Goal: Check status: Check status

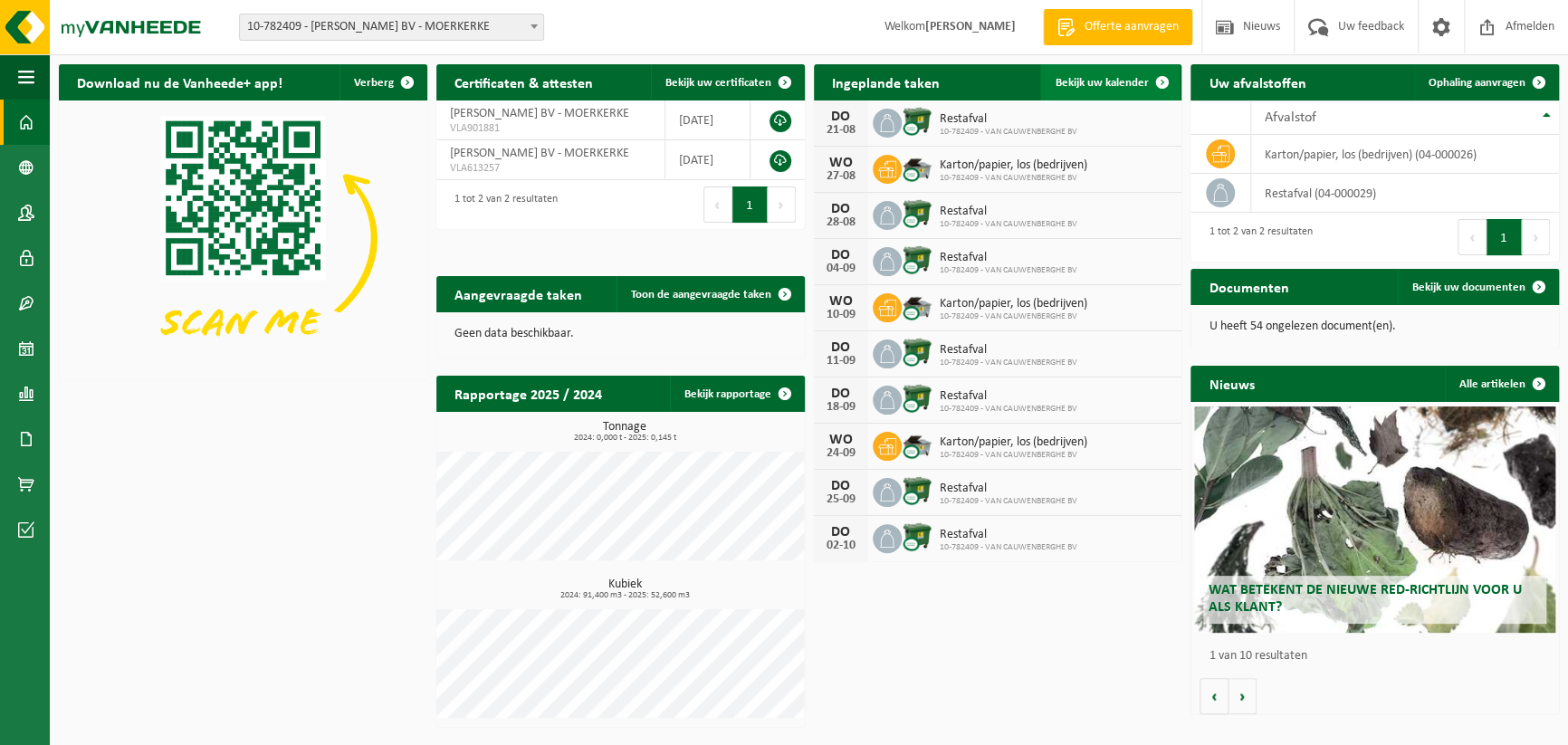
click at [1117, 83] on span "Bekijk uw kalender" at bounding box center [1101, 83] width 93 height 11
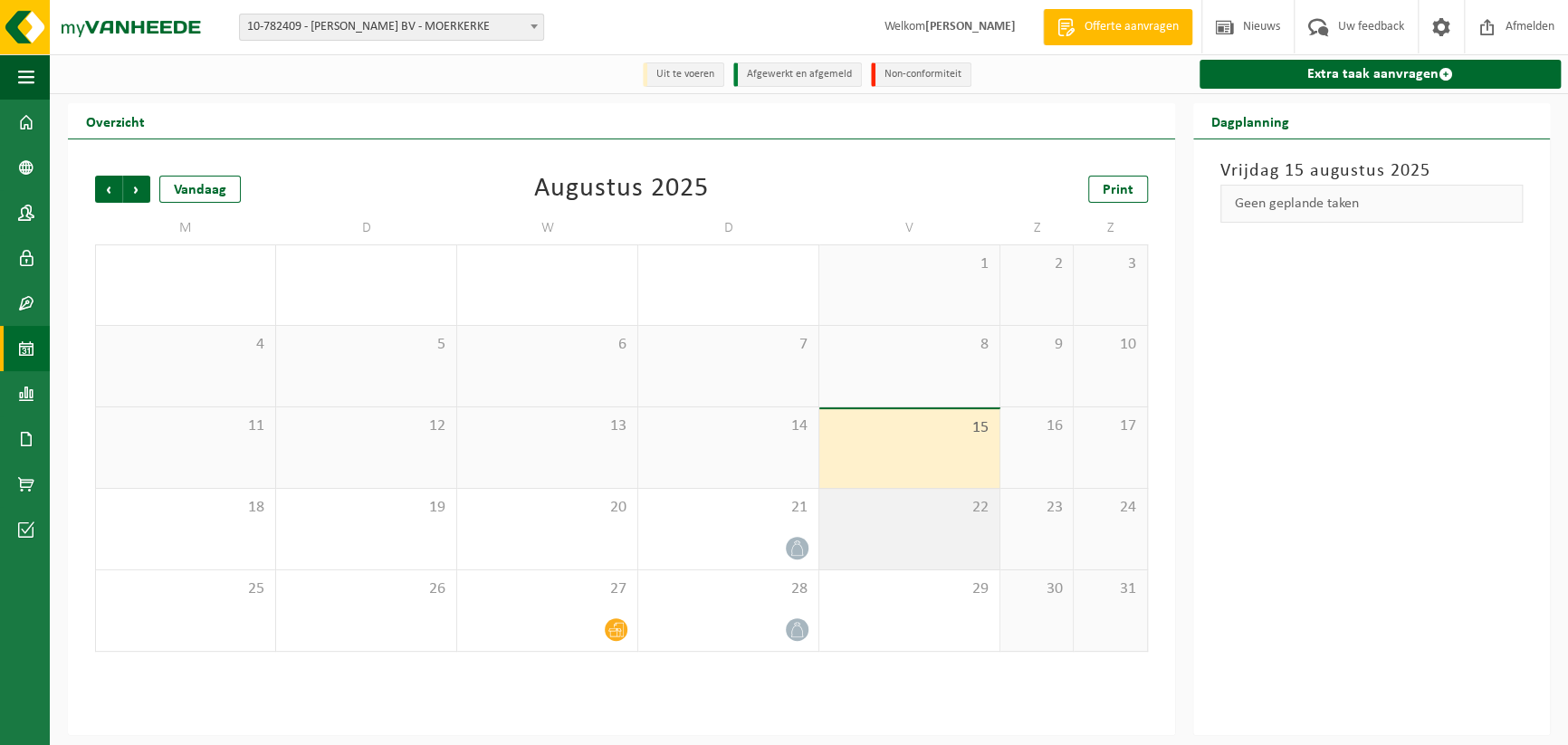
click at [854, 522] on div "22" at bounding box center [909, 528] width 181 height 81
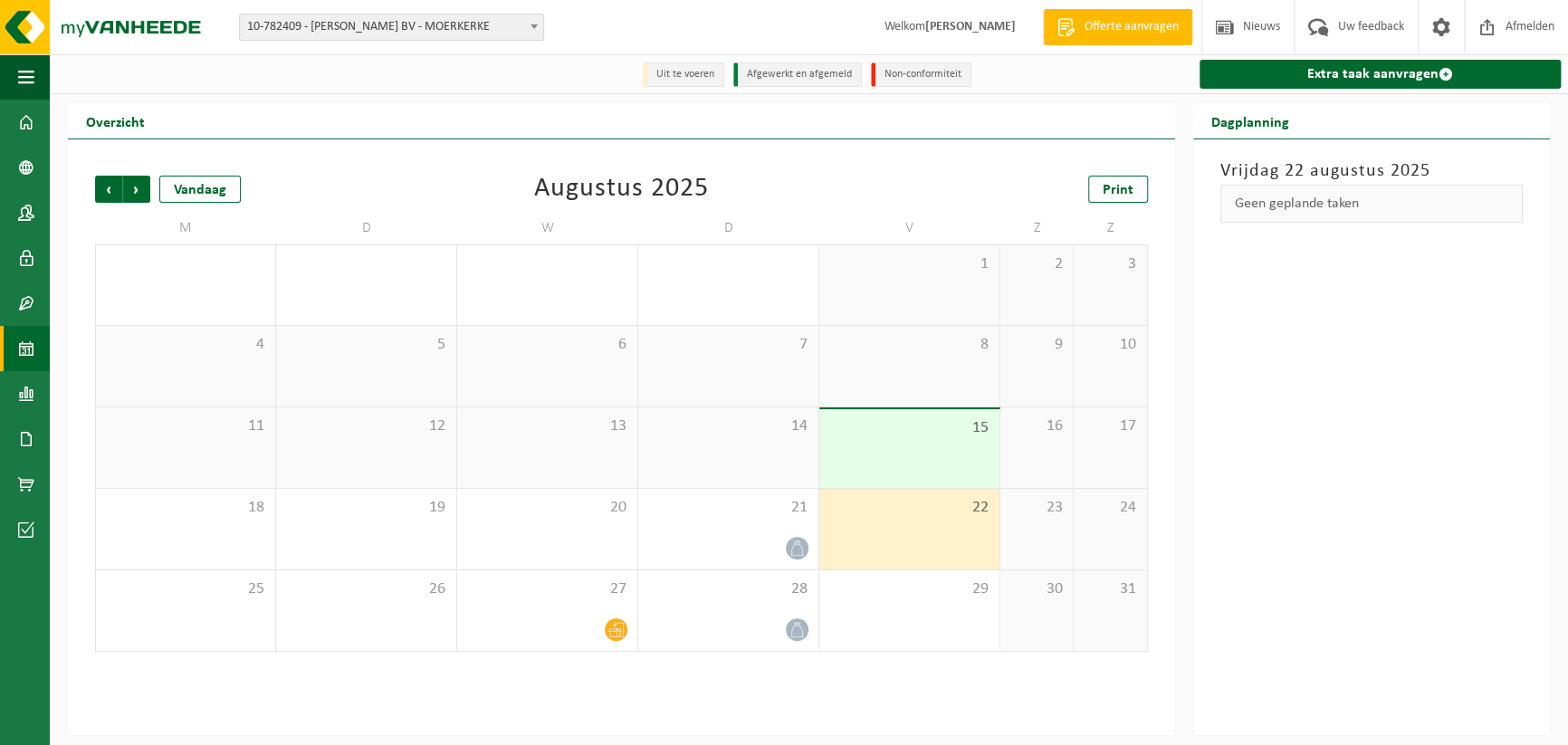
click at [1044, 452] on div "16" at bounding box center [1037, 448] width 72 height 81
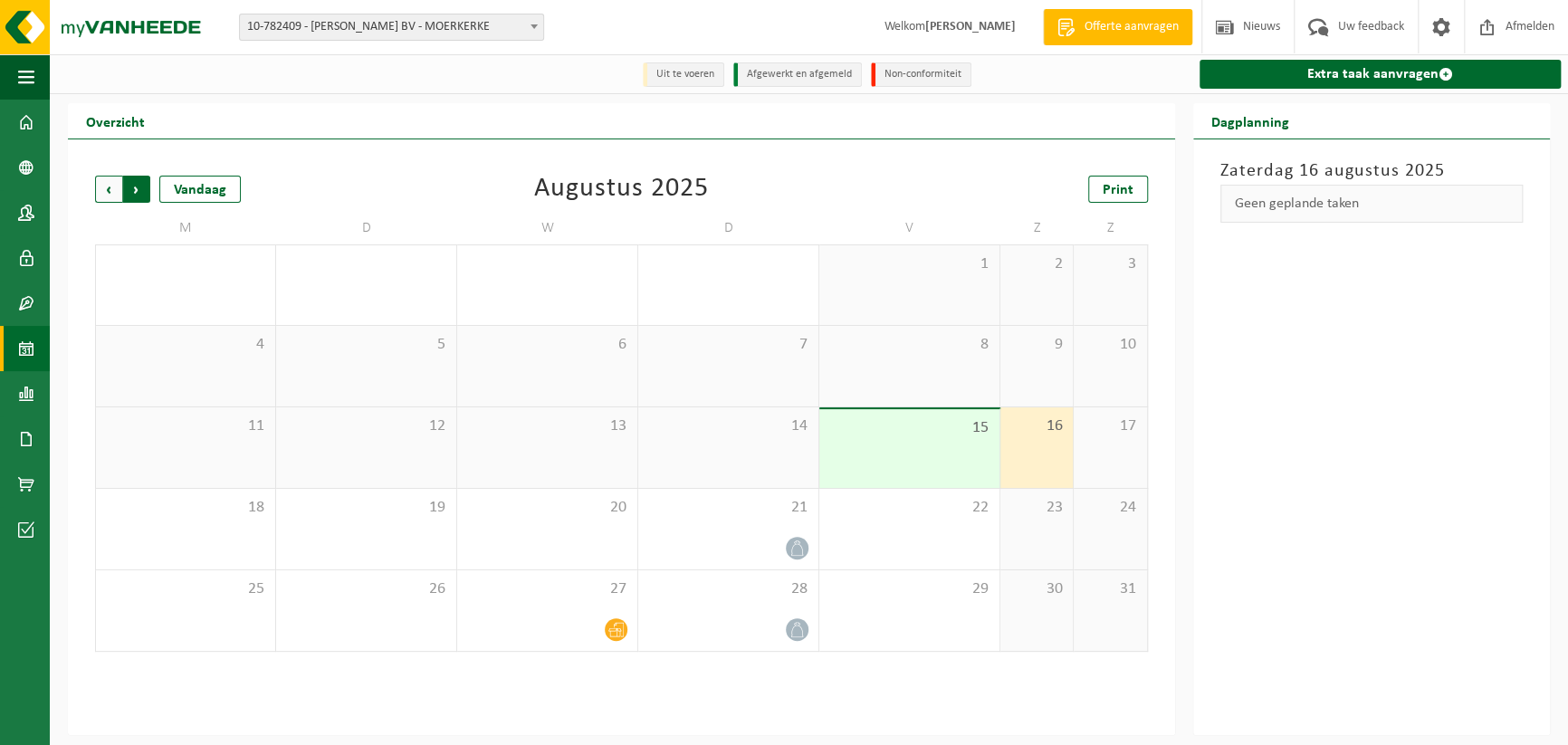
click at [112, 193] on span "Vorige" at bounding box center [108, 189] width 28 height 28
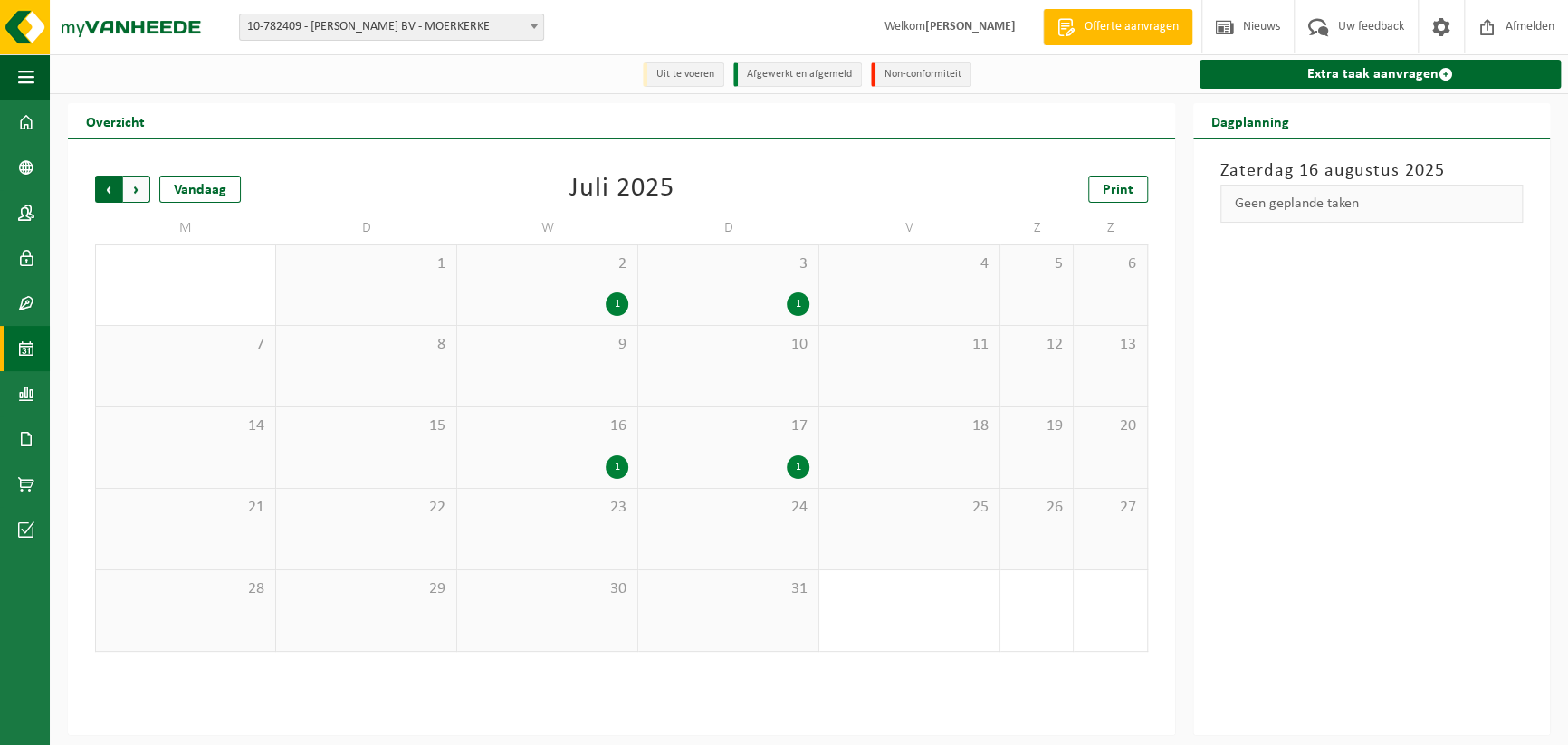
click at [143, 192] on span "Volgende" at bounding box center [137, 189] width 28 height 28
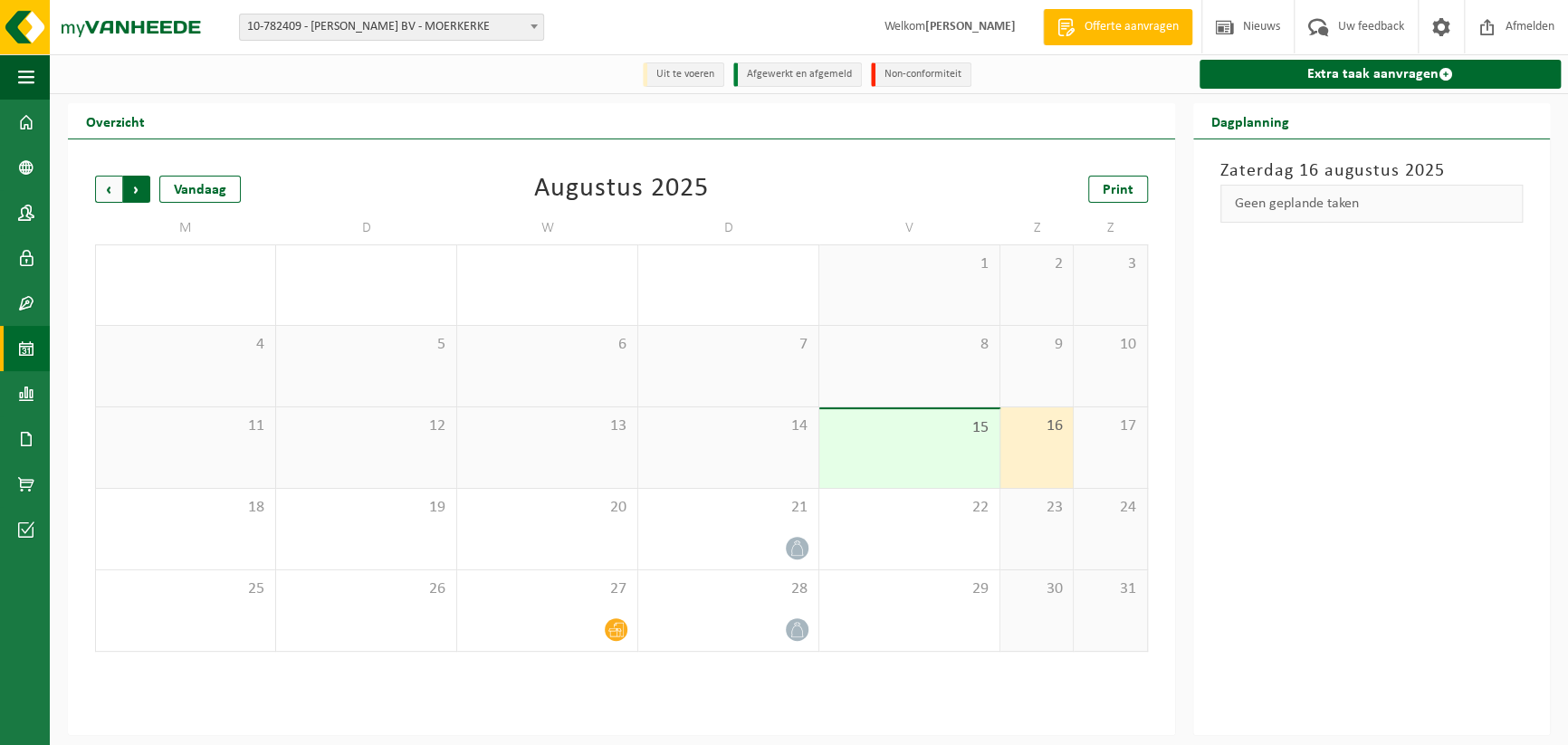
click at [118, 194] on span "Vorige" at bounding box center [108, 189] width 28 height 28
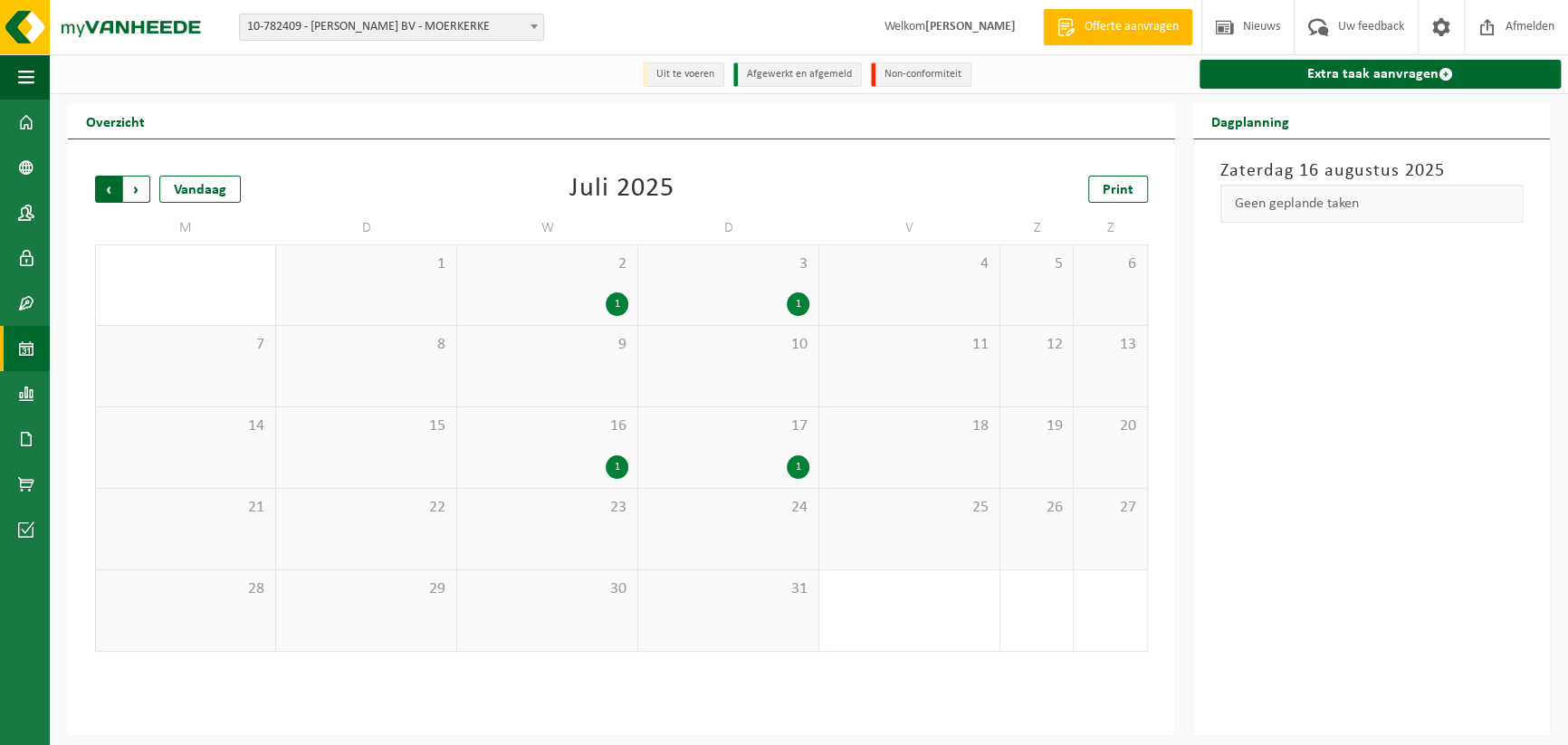
click at [133, 187] on span "Volgende" at bounding box center [137, 189] width 28 height 28
